Goal: Information Seeking & Learning: Find specific fact

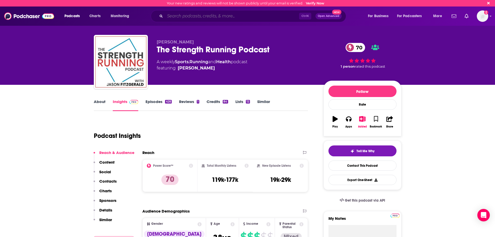
click at [218, 15] on input "Search podcasts, credits, & more..." at bounding box center [232, 16] width 134 height 8
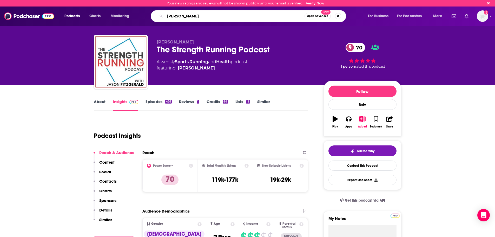
type input "[PERSON_NAME]"
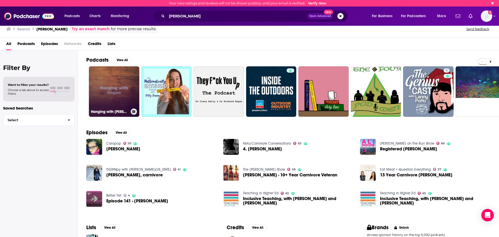
click at [112, 88] on link "Hanging with [PERSON_NAME]" at bounding box center [114, 91] width 50 height 50
